Goal: Navigation & Orientation: Find specific page/section

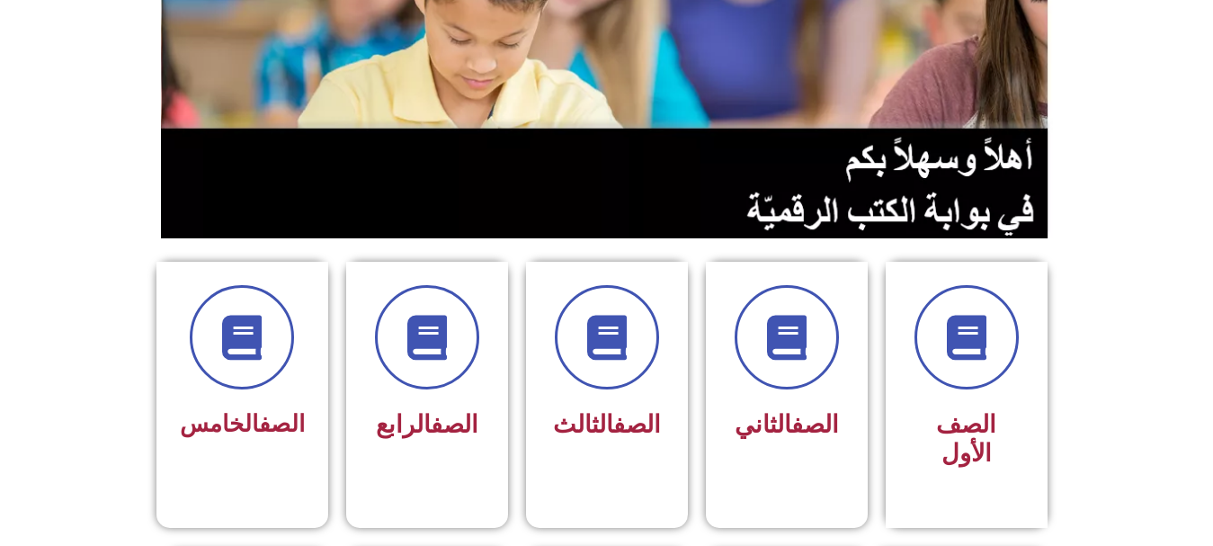
scroll to position [314, 0]
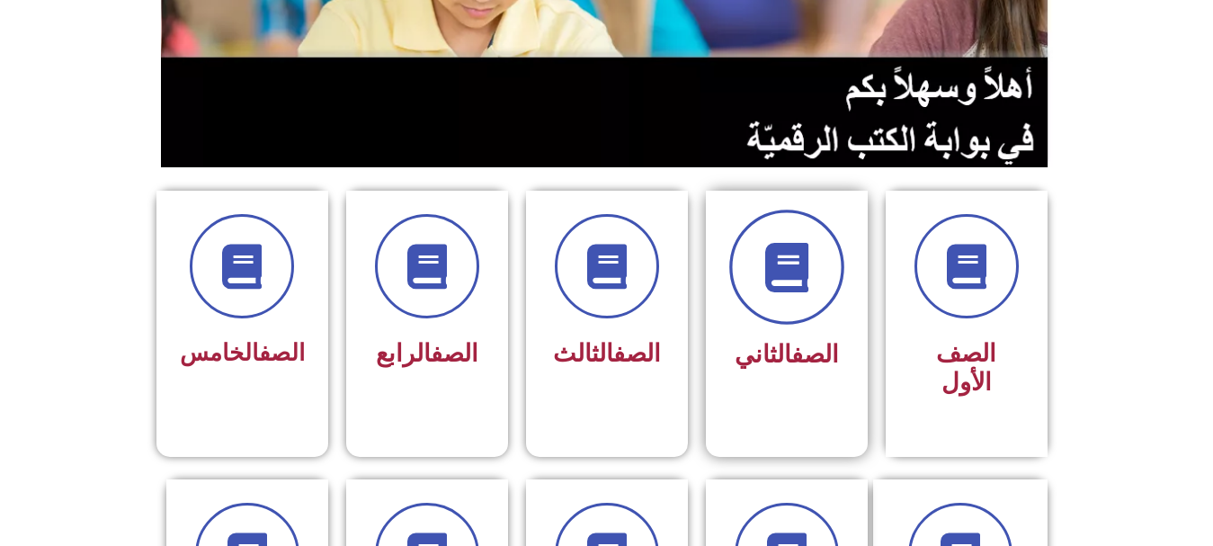
click at [785, 255] on icon at bounding box center [786, 267] width 49 height 49
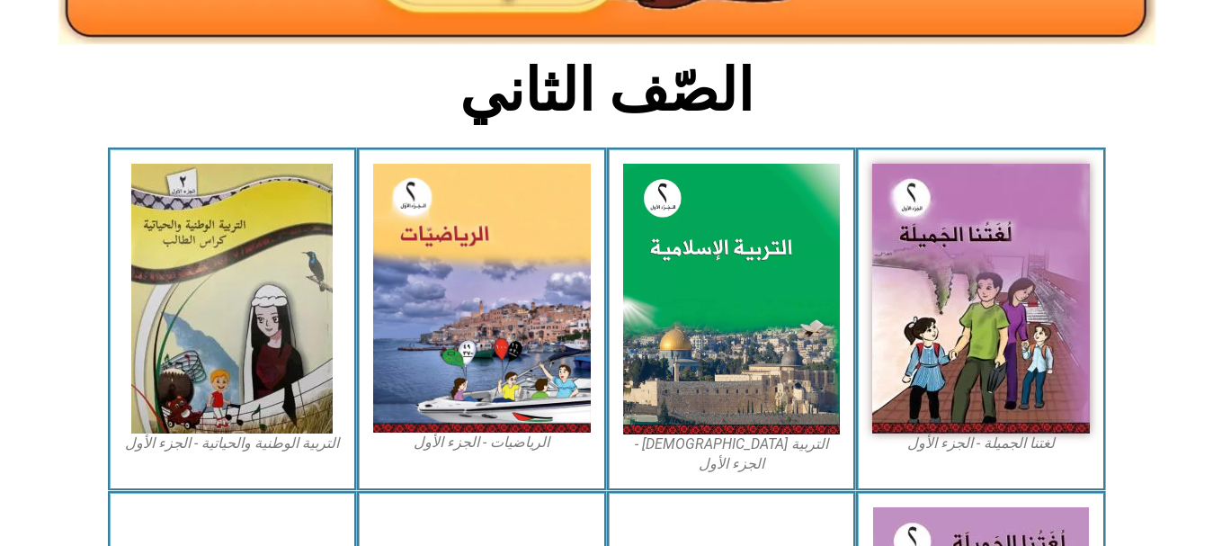
scroll to position [416, 0]
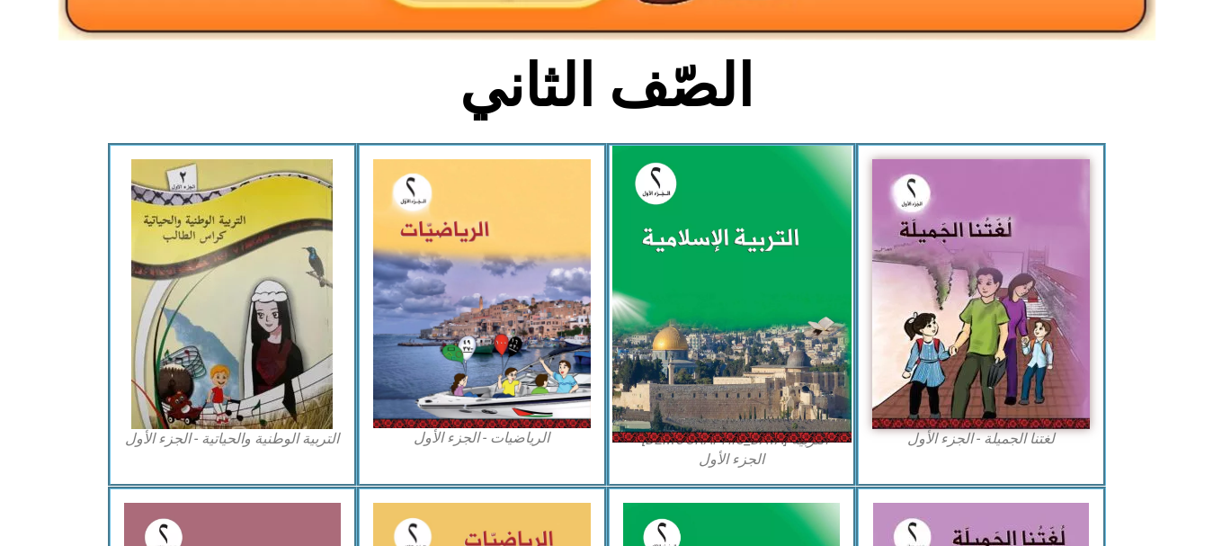
click at [733, 320] on img at bounding box center [731, 295] width 239 height 298
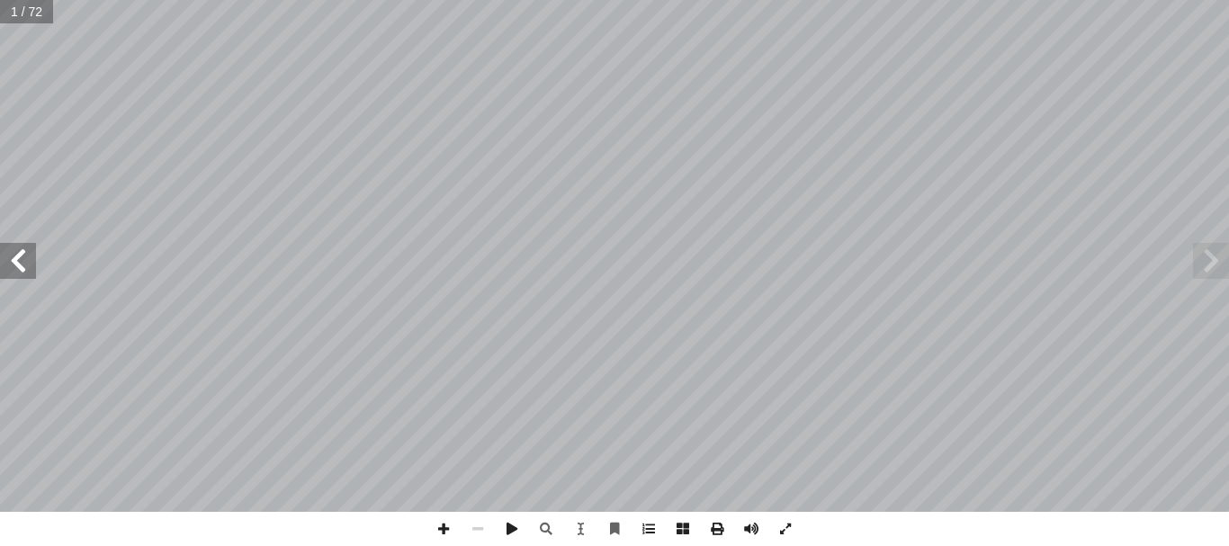
click at [22, 270] on span at bounding box center [18, 261] width 36 height 36
click at [1206, 258] on span at bounding box center [1211, 261] width 36 height 36
click at [14, 259] on span at bounding box center [18, 261] width 36 height 36
